Goal: Task Accomplishment & Management: Manage account settings

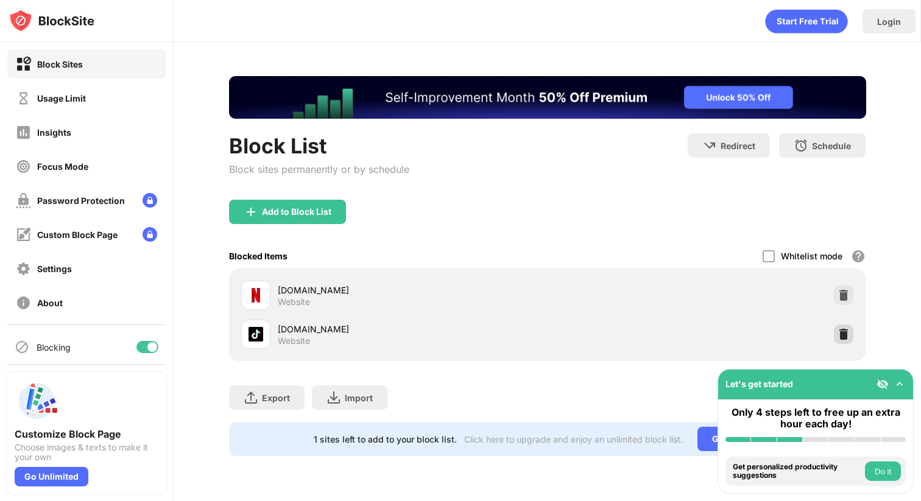
click at [845, 333] on img at bounding box center [844, 334] width 12 height 12
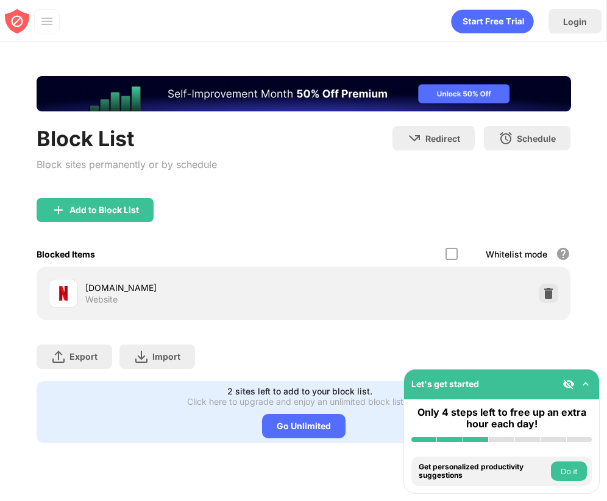
click at [100, 215] on div "Add to Block List" at bounding box center [95, 210] width 117 height 24
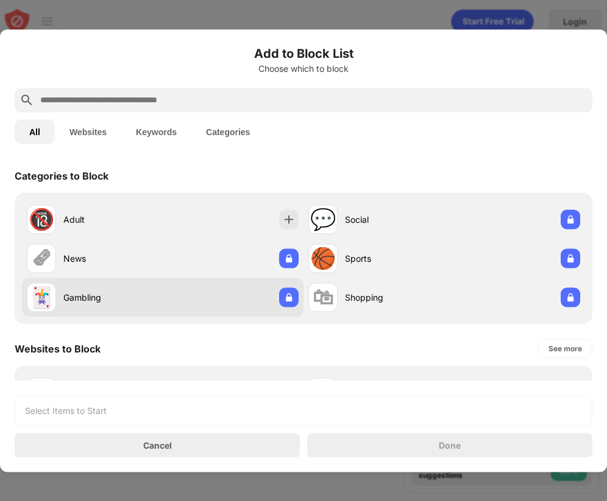
scroll to position [241, 0]
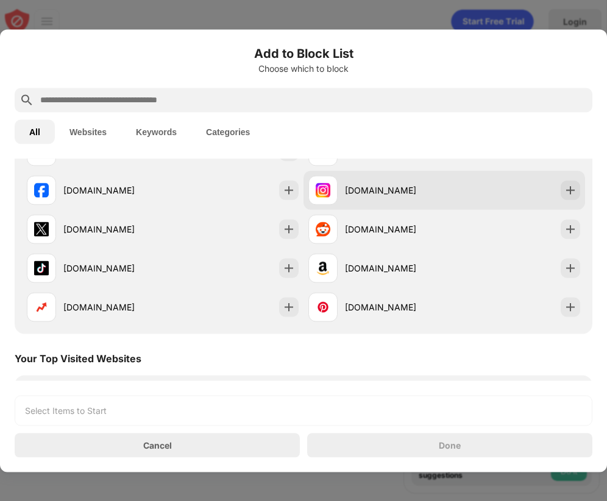
click at [578, 188] on div at bounding box center [570, 189] width 19 height 19
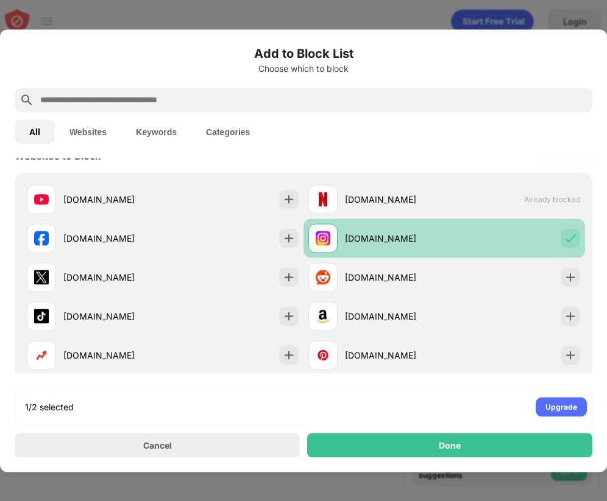
scroll to position [184, 0]
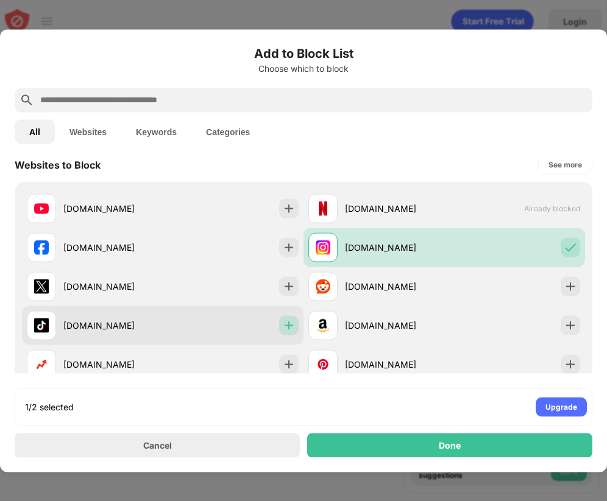
click at [289, 331] on img at bounding box center [289, 325] width 12 height 12
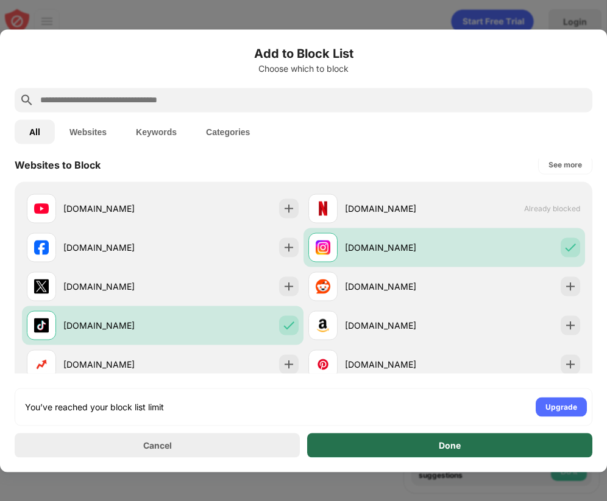
click at [400, 444] on div "Done" at bounding box center [449, 445] width 285 height 24
